Goal: Task Accomplishment & Management: Use online tool/utility

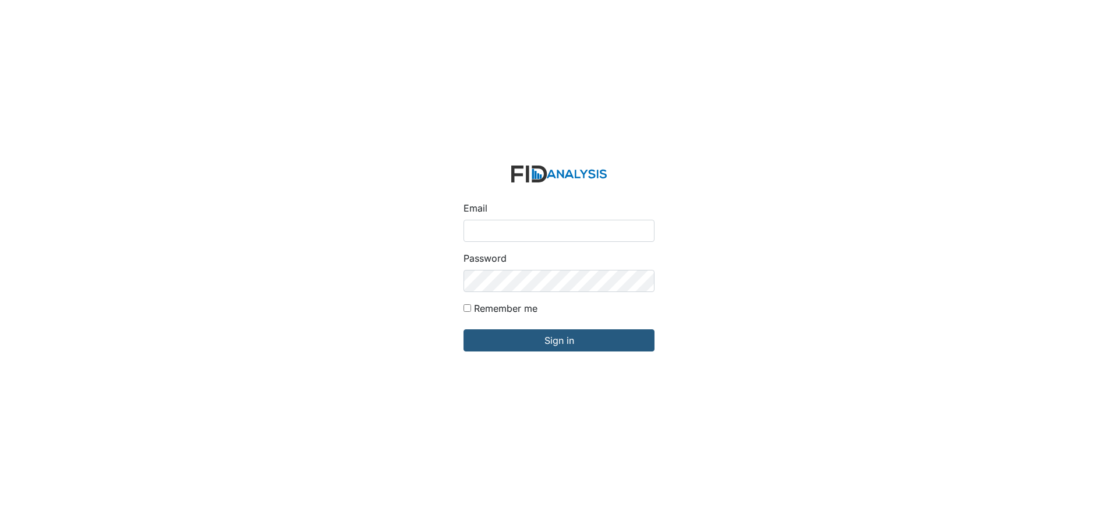
click at [490, 232] on input "Email" at bounding box center [559, 231] width 191 height 22
type input "[EMAIL_ADDRESS][DOMAIN_NAME]"
click at [464, 329] on input "Sign in" at bounding box center [559, 340] width 191 height 22
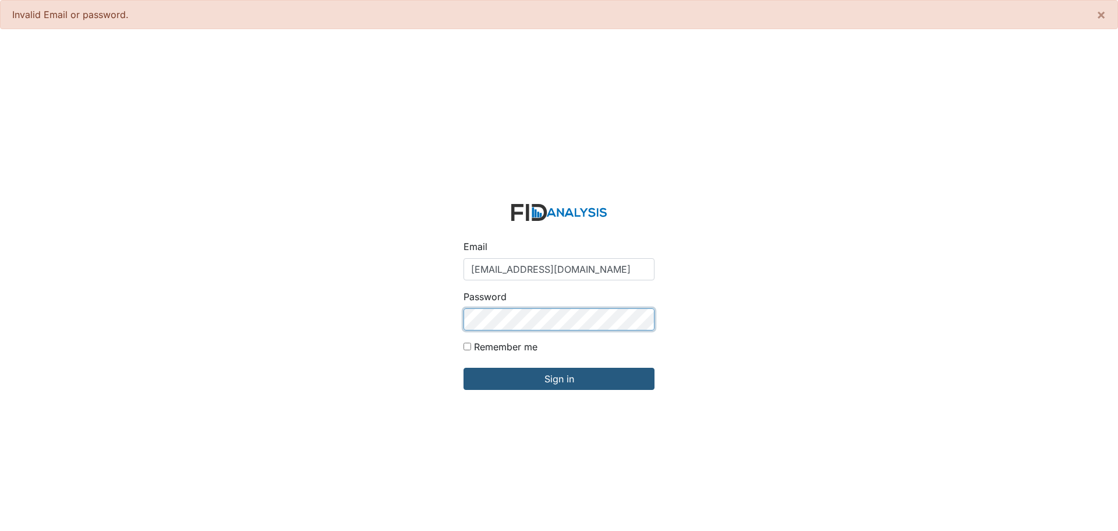
click at [464, 367] on input "Sign in" at bounding box center [559, 378] width 191 height 22
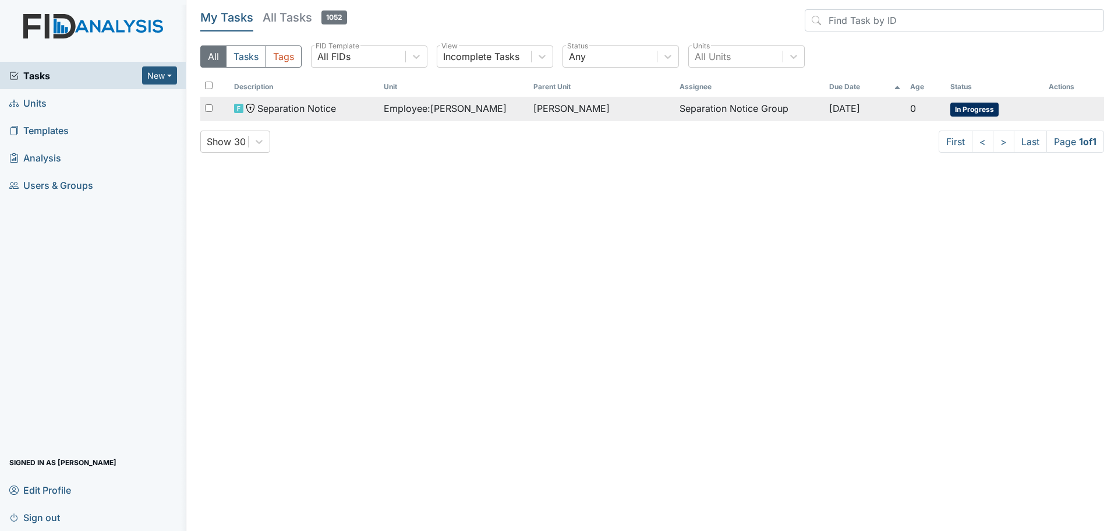
click at [459, 116] on td "Employee : [PERSON_NAME]" at bounding box center [454, 109] width 150 height 24
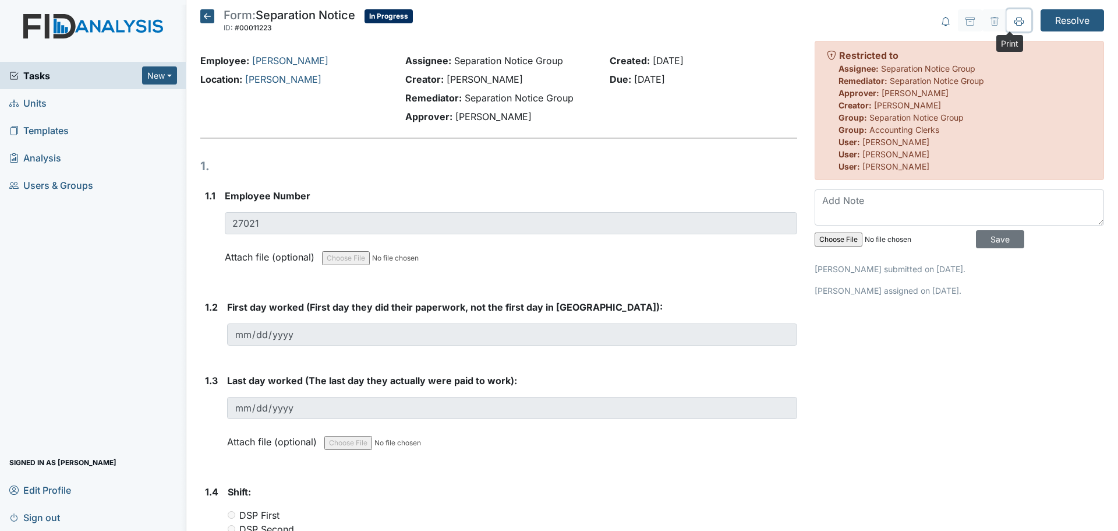
click at [1015, 26] on button at bounding box center [1019, 20] width 24 height 22
